Goal: Navigation & Orientation: Find specific page/section

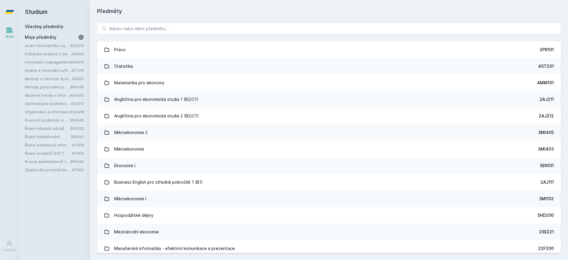
click at [42, 53] on link "Dobývání znalostí z databází" at bounding box center [48, 54] width 46 height 6
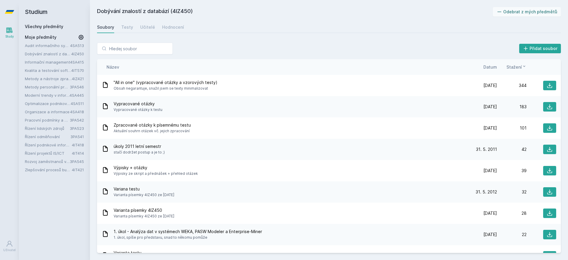
click at [41, 160] on link "Rozvoj zaměstnanců v organizaci" at bounding box center [47, 162] width 45 height 6
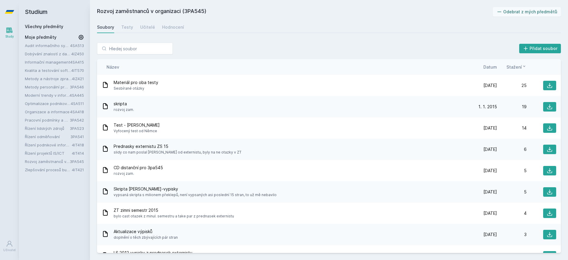
click at [41, 154] on link "Řízení projektů IS/ICT" at bounding box center [48, 153] width 47 height 6
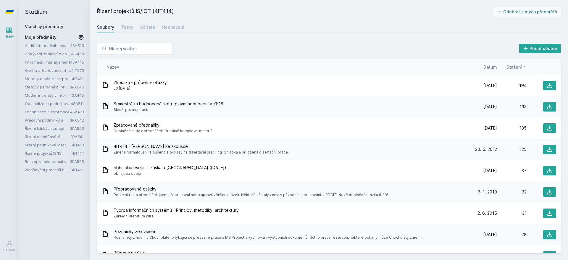
click at [41, 146] on link "Řízení podnikové informatiky" at bounding box center [48, 145] width 47 height 6
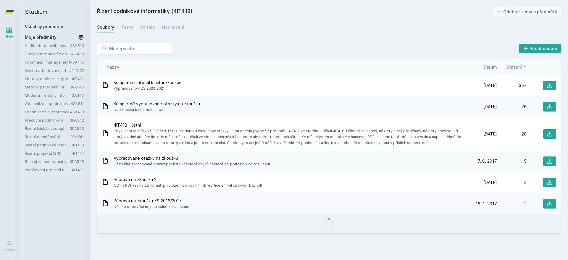
click at [40, 136] on link "Řízení odměňování" at bounding box center [48, 137] width 46 height 6
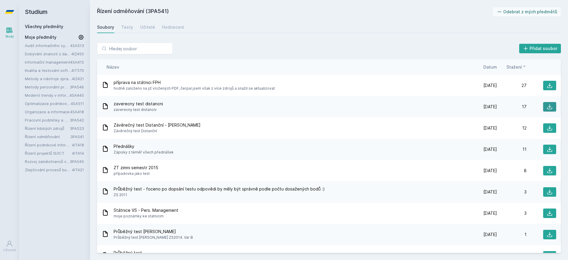
click at [547, 108] on icon at bounding box center [550, 107] width 6 height 6
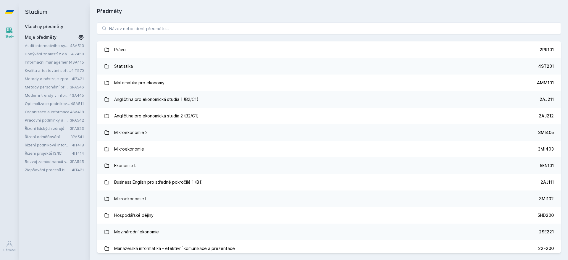
click at [46, 86] on link "Metody personální práce" at bounding box center [47, 87] width 45 height 6
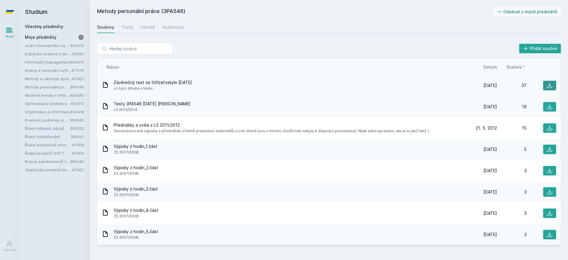
click at [552, 86] on icon at bounding box center [550, 86] width 6 height 6
